Goal: Contribute content: Contribute content

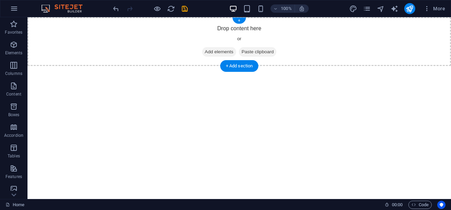
click at [242, 31] on div "Drop content here or Add elements Paste clipboard" at bounding box center [240, 41] width 424 height 49
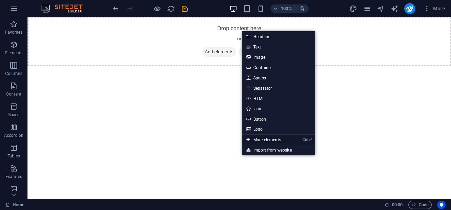
click at [265, 141] on link "Ctrl ⏎ More elements ..." at bounding box center [266, 140] width 47 height 10
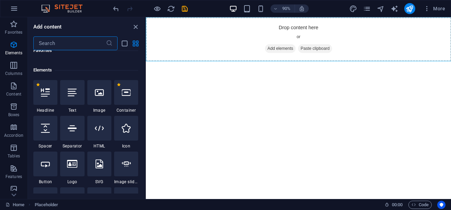
scroll to position [73, 0]
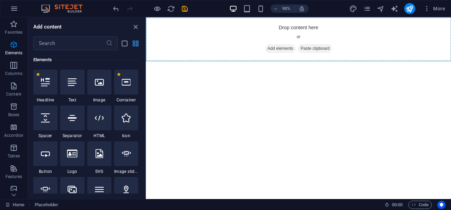
click at [137, 43] on icon "grid-view" at bounding box center [136, 44] width 8 height 8
click at [125, 44] on icon "list-view" at bounding box center [125, 44] width 8 height 8
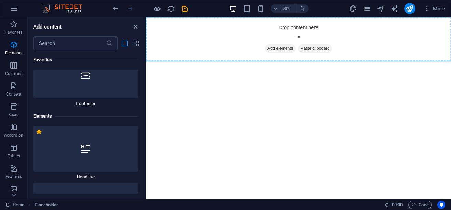
scroll to position [130, 0]
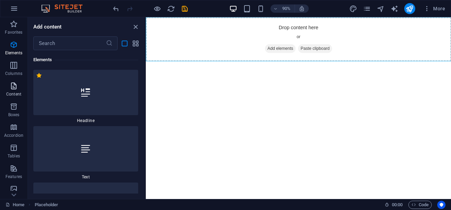
click at [14, 84] on icon "button" at bounding box center [14, 86] width 8 height 8
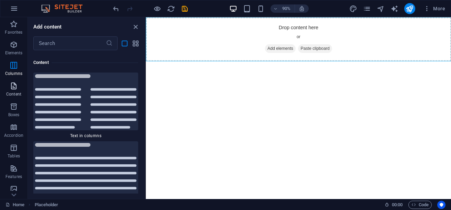
scroll to position [3599, 0]
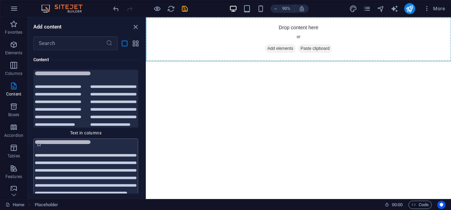
click at [68, 157] on img at bounding box center [85, 167] width 101 height 54
click at [146, 157] on div "Placeholder H2" at bounding box center [298, 108] width 305 height 182
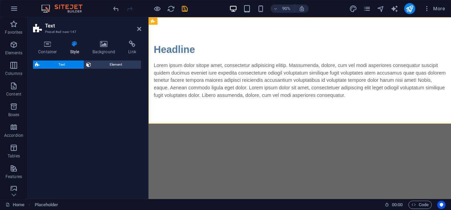
select select "preset-text-v2-default"
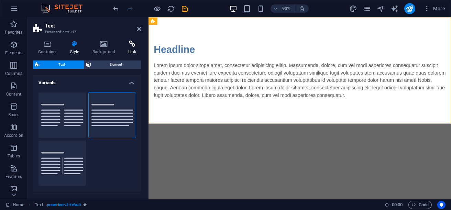
click at [130, 49] on h4 "Link" at bounding box center [132, 48] width 18 height 14
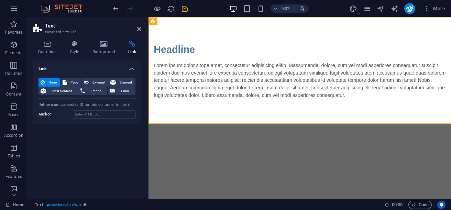
click at [244, 136] on html "Skip to main content Headline Lorem ipsum dolor sitope amet, consectetur adipis…" at bounding box center [317, 76] width 336 height 118
click at [256, 101] on div "Lorem ipsum dolor sitope amet, consectetur adipisicing elitip. Massumenda, dolo…" at bounding box center [316, 87] width 325 height 41
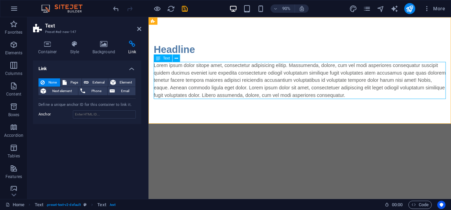
click at [256, 101] on div "Lorem ipsum dolor sitope amet, consectetur adipisicing elitip. Massumenda, dolo…" at bounding box center [316, 87] width 325 height 41
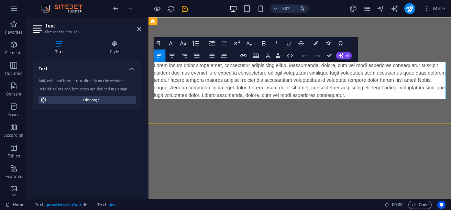
drag, startPoint x: 256, startPoint y: 101, endPoint x: 218, endPoint y: 159, distance: 69.0
click at [218, 136] on html "Skip to main content Headline Lorem ipsum dolor sitope amet, consectetur adipis…" at bounding box center [317, 76] width 336 height 118
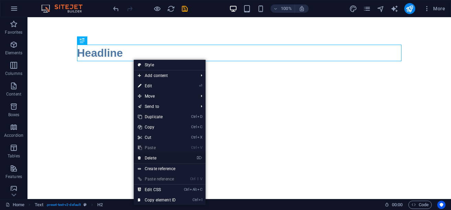
click at [151, 159] on link "⌦ Delete" at bounding box center [157, 158] width 46 height 10
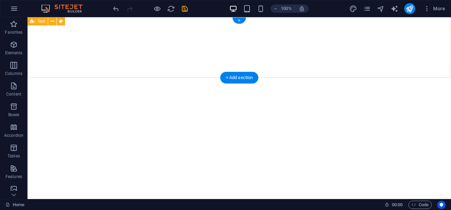
click at [148, 41] on div at bounding box center [240, 47] width 424 height 61
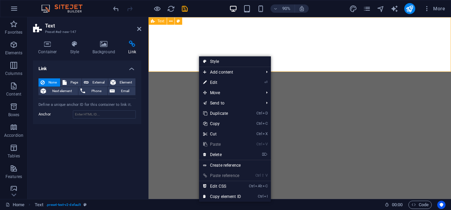
click at [179, 66] on div at bounding box center [317, 47] width 336 height 61
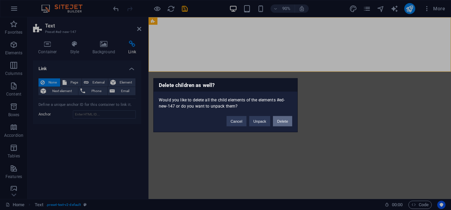
click at [278, 124] on button "Delete" at bounding box center [282, 121] width 19 height 10
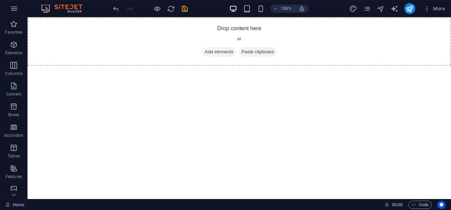
click at [202, 66] on html "Skip to main content Drop content here or Add elements Paste clipboard" at bounding box center [240, 41] width 424 height 49
click at [159, 44] on div "Drop content here or Add elements Paste clipboard" at bounding box center [240, 41] width 424 height 49
click at [215, 51] on span "Add elements" at bounding box center [219, 52] width 34 height 10
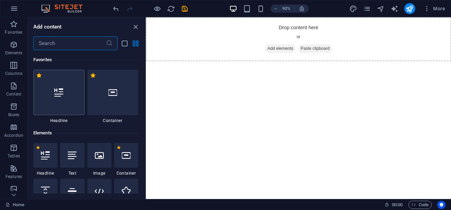
click at [54, 94] on div at bounding box center [58, 92] width 51 height 45
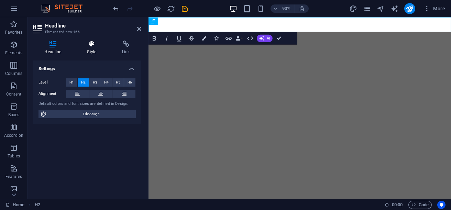
click at [88, 47] on icon at bounding box center [92, 44] width 32 height 7
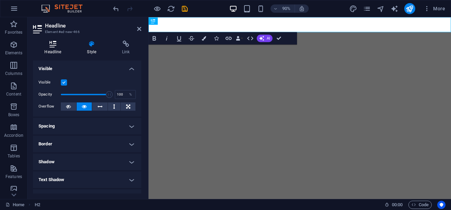
click at [50, 45] on icon at bounding box center [53, 44] width 40 height 7
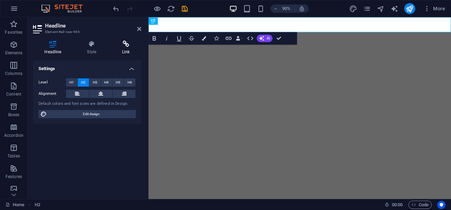
click at [131, 49] on h4 "Link" at bounding box center [126, 48] width 31 height 14
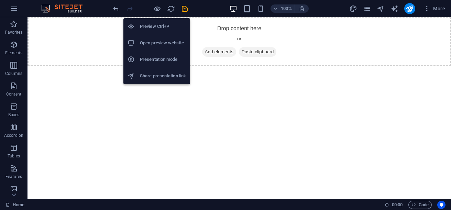
click at [160, 78] on h6 "Share presentation link" at bounding box center [163, 76] width 46 height 8
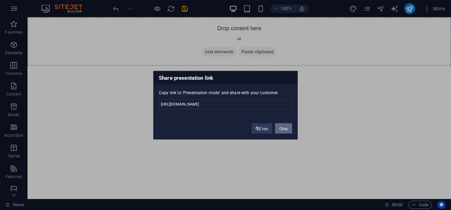
click at [279, 132] on button "Okay" at bounding box center [283, 128] width 17 height 10
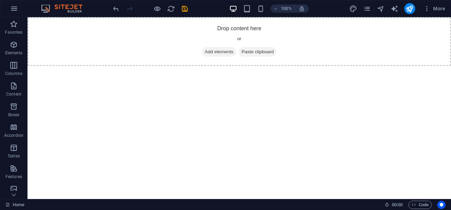
drag, startPoint x: 170, startPoint y: 97, endPoint x: 87, endPoint y: 117, distance: 85.5
click at [87, 66] on html "Skip to main content Drop content here or Add elements Paste clipboard" at bounding box center [240, 41] width 424 height 49
click at [270, 50] on span "Paste clipboard" at bounding box center [258, 52] width 38 height 10
click at [267, 50] on span "Paste clipboard" at bounding box center [258, 52] width 38 height 10
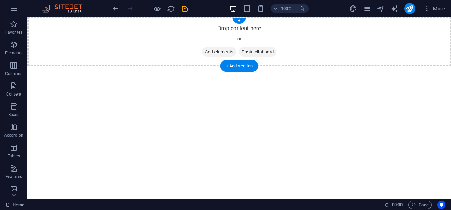
click at [267, 50] on span "Paste clipboard" at bounding box center [258, 52] width 38 height 10
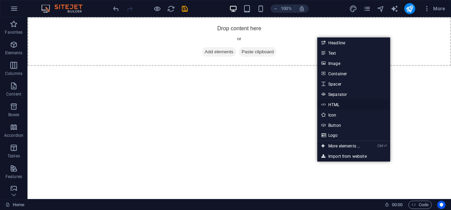
click at [342, 104] on link "HTML" at bounding box center [354, 104] width 73 height 10
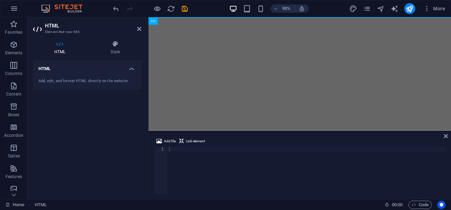
click at [83, 77] on div "Add, edit, and format HTML directly on the website." at bounding box center [87, 81] width 108 height 17
click at [170, 139] on span "Add file" at bounding box center [170, 141] width 12 height 8
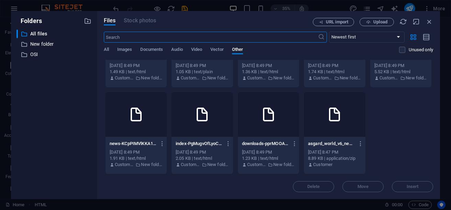
scroll to position [228, 0]
click at [304, 118] on div at bounding box center [334, 114] width 61 height 45
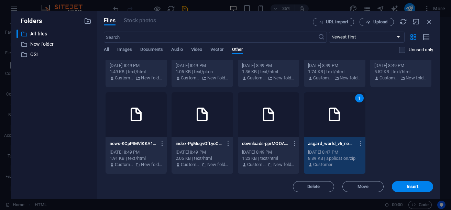
click at [304, 118] on div "1" at bounding box center [334, 114] width 61 height 45
type textarea "[URL][DOMAIN_NAME]"
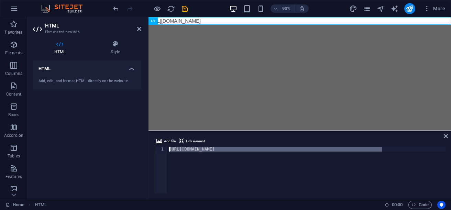
drag, startPoint x: 391, startPoint y: 151, endPoint x: 119, endPoint y: 151, distance: 272.5
click at [119, 151] on div "HTML Element #ed-new-586 HTML Style HTML Add, edit, and format HTML directly on…" at bounding box center [240, 108] width 424 height 182
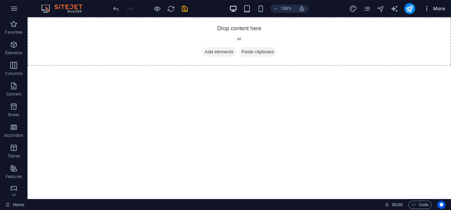
click at [440, 9] on span "More" at bounding box center [435, 8] width 22 height 7
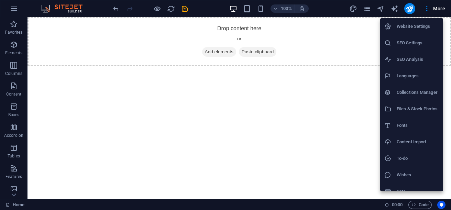
click at [398, 111] on h6 "Files & Stock Photos" at bounding box center [418, 109] width 42 height 8
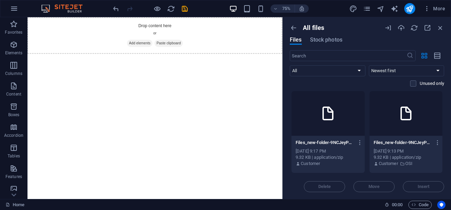
click at [323, 117] on icon at bounding box center [328, 113] width 17 height 17
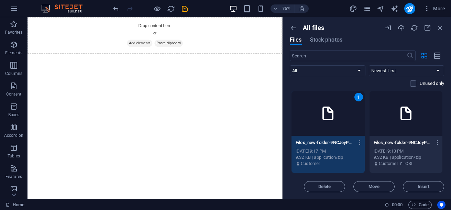
click at [392, 113] on div at bounding box center [406, 113] width 73 height 45
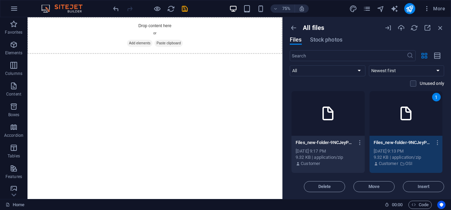
click at [331, 114] on icon at bounding box center [328, 113] width 17 height 17
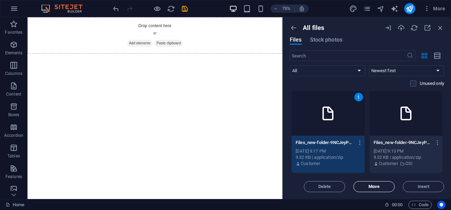
click at [382, 190] on button "Move" at bounding box center [374, 186] width 41 height 11
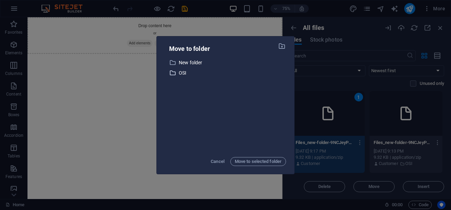
click at [180, 74] on p "OSI" at bounding box center [232, 73] width 107 height 8
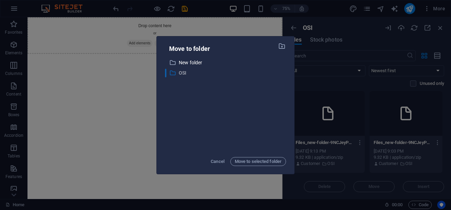
click at [180, 74] on p "OSI" at bounding box center [232, 73] width 107 height 8
click at [240, 159] on span "Move to selected folder" at bounding box center [258, 162] width 47 height 8
click at [246, 162] on span "Move to selected folder" at bounding box center [258, 162] width 47 height 8
click at [239, 164] on span "Move to selected folder" at bounding box center [258, 162] width 47 height 8
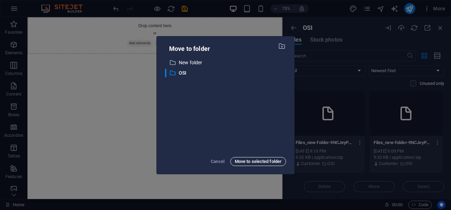
click at [239, 164] on span "Move to selected folder" at bounding box center [258, 162] width 47 height 8
click at [239, 163] on span "Move to selected folder" at bounding box center [258, 162] width 47 height 8
click at [280, 47] on icon "button" at bounding box center [282, 46] width 8 height 8
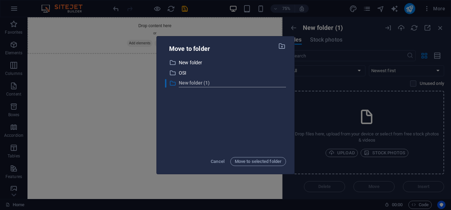
drag, startPoint x: 193, startPoint y: 82, endPoint x: 170, endPoint y: 83, distance: 23.8
click at [170, 83] on icon at bounding box center [172, 83] width 7 height 7
click at [172, 84] on icon at bounding box center [172, 83] width 7 height 7
click at [193, 74] on p "OSI" at bounding box center [232, 73] width 107 height 8
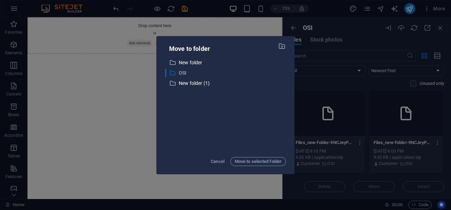
click at [180, 73] on p "OSI" at bounding box center [232, 73] width 107 height 8
click at [252, 159] on span "Move to selected folder" at bounding box center [258, 162] width 47 height 8
click at [93, 117] on div "Move to folder ​ New folder New folder ​ OSI OSI ​ New folder (1) New folder (1…" at bounding box center [225, 105] width 451 height 210
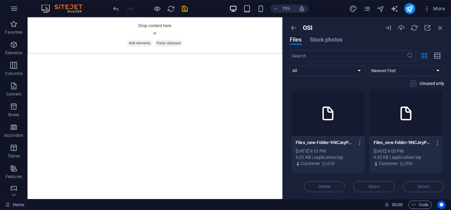
click at [414, 84] on label at bounding box center [413, 83] width 6 height 6
click at [0, 0] on input "checkbox" at bounding box center [0, 0] width 0 height 0
click at [437, 144] on icon "button" at bounding box center [438, 143] width 7 height 6
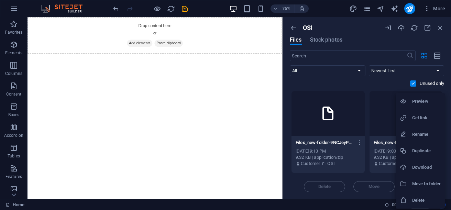
click at [422, 184] on h6 "Move to folder" at bounding box center [426, 184] width 29 height 8
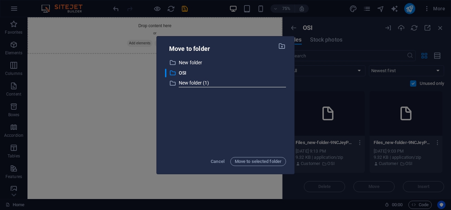
click at [264, 26] on div "Move to folder ​ New folder New folder ​ OSI OSI ​ New folder (1) New folder (1…" at bounding box center [225, 105] width 451 height 210
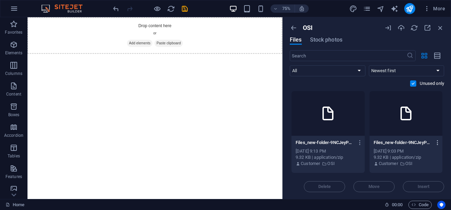
click at [437, 144] on icon "button" at bounding box center [438, 143] width 7 height 6
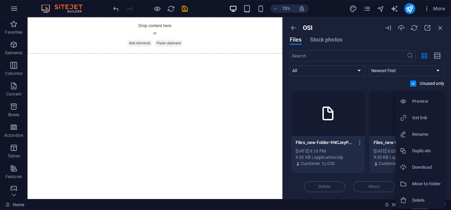
click at [439, 163] on li "Download" at bounding box center [420, 167] width 49 height 17
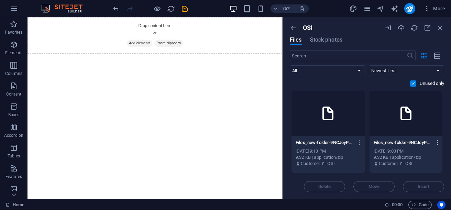
click at [439, 141] on icon "button" at bounding box center [438, 143] width 7 height 6
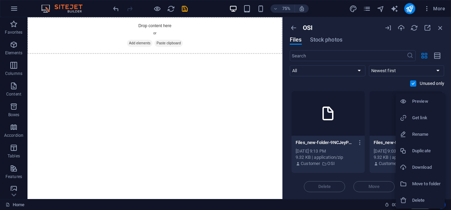
click at [424, 105] on h6 "Preview" at bounding box center [426, 101] width 29 height 8
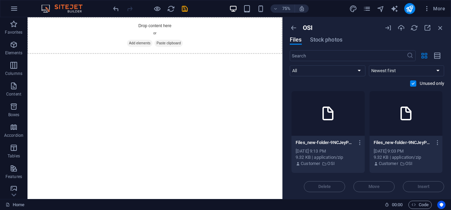
click at [420, 109] on div at bounding box center [406, 113] width 73 height 45
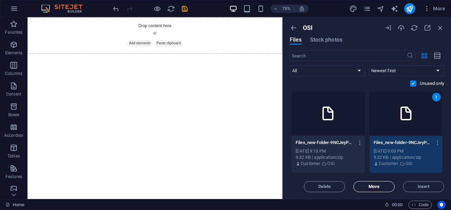
click at [365, 187] on span "Move" at bounding box center [374, 187] width 35 height 4
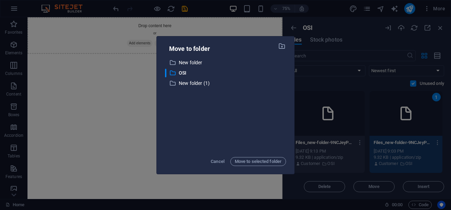
click at [252, 19] on div "Move to folder ​ New folder New folder ​ OSI OSI ​ New folder (1) New folder (1…" at bounding box center [225, 105] width 451 height 210
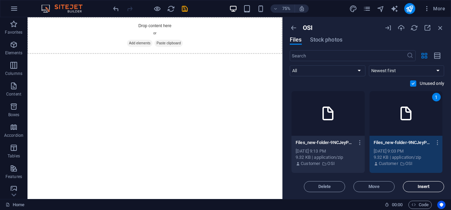
click at [426, 191] on button "Insert" at bounding box center [423, 186] width 41 height 11
